Goal: Transaction & Acquisition: Purchase product/service

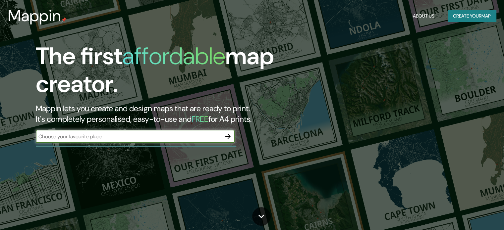
click at [178, 137] on input "text" at bounding box center [128, 137] width 185 height 8
type input "[PERSON_NAME]"
click at [227, 137] on icon "button" at bounding box center [228, 136] width 8 height 8
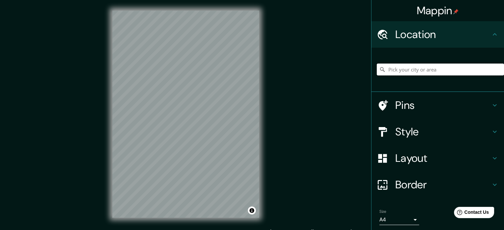
click at [415, 70] on input "Pick your city or area" at bounding box center [440, 70] width 127 height 12
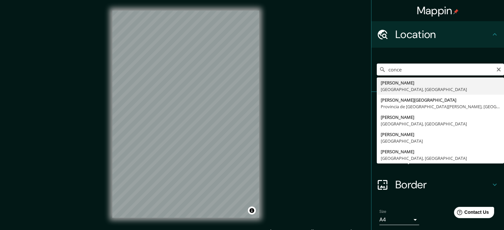
type input "[GEOGRAPHIC_DATA], [GEOGRAPHIC_DATA], [GEOGRAPHIC_DATA]"
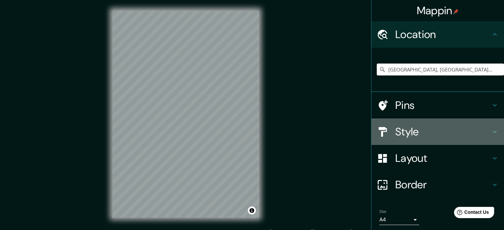
click at [402, 132] on h4 "Style" at bounding box center [442, 131] width 95 height 13
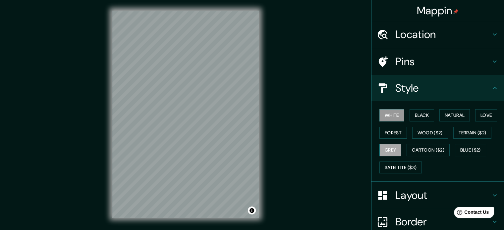
click at [389, 152] on button "Grey" at bounding box center [390, 150] width 22 height 12
drag, startPoint x: 480, startPoint y: 114, endPoint x: 476, endPoint y: 114, distance: 3.3
click at [480, 114] on button "Love" at bounding box center [486, 115] width 22 height 12
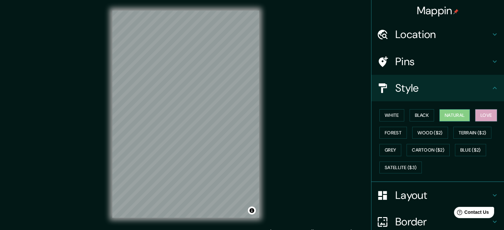
click at [452, 116] on button "Natural" at bounding box center [454, 115] width 30 height 12
click at [412, 118] on button "Black" at bounding box center [421, 115] width 25 height 12
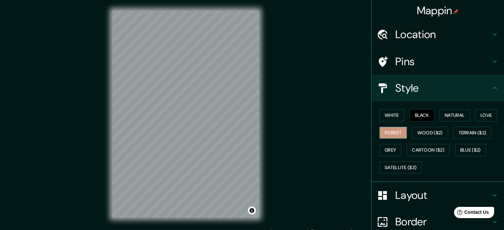
click at [390, 134] on button "Forest" at bounding box center [392, 133] width 27 height 12
click at [414, 120] on button "Black" at bounding box center [421, 115] width 25 height 12
click at [389, 119] on button "White" at bounding box center [391, 115] width 25 height 12
